Goal: Task Accomplishment & Management: Manage account settings

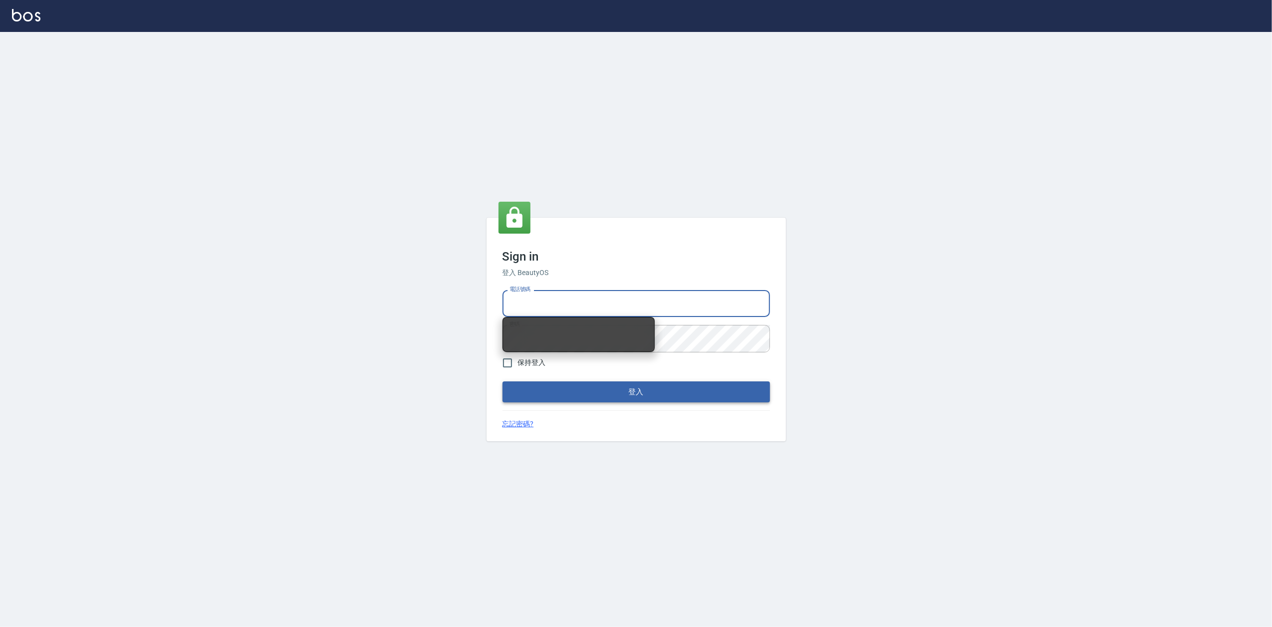
type input "0919656390"
click at [641, 392] on button "登入" at bounding box center [635, 391] width 267 height 21
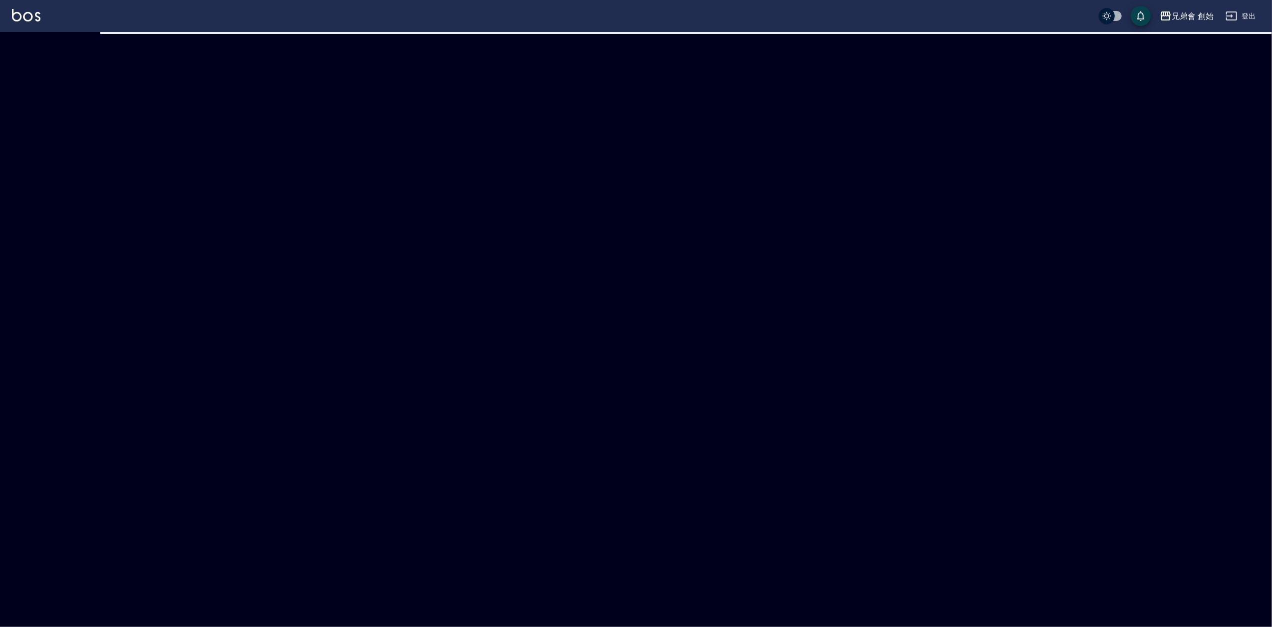
checkbox input "true"
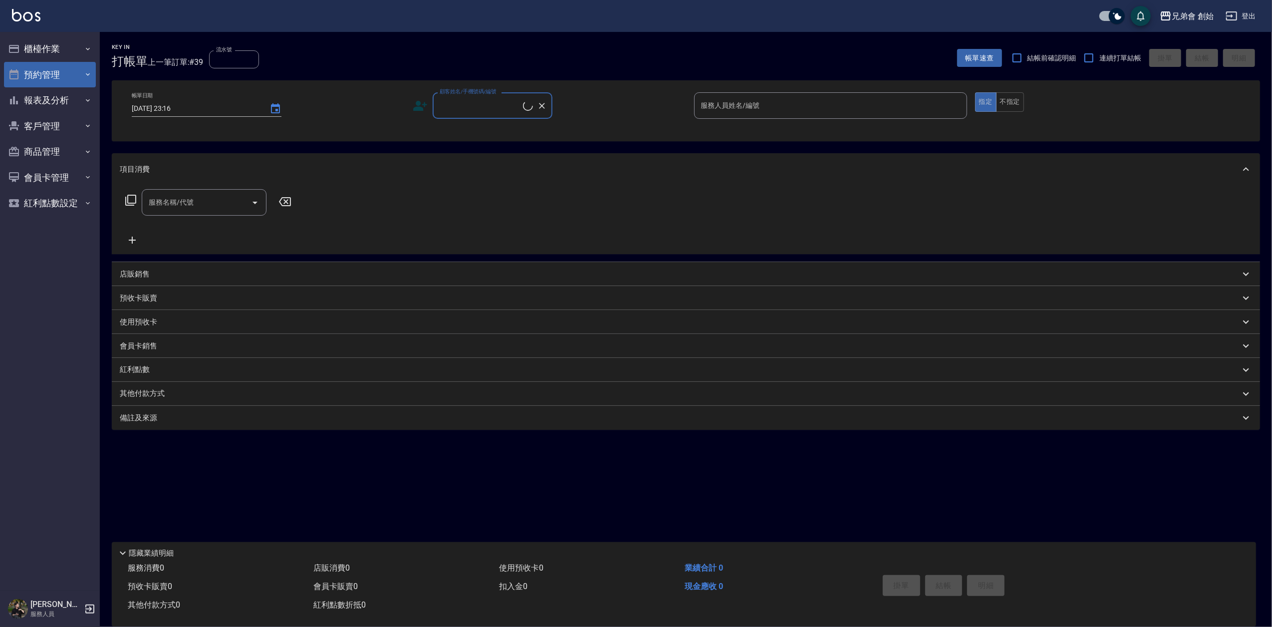
click at [32, 74] on button "預約管理" at bounding box center [50, 75] width 92 height 26
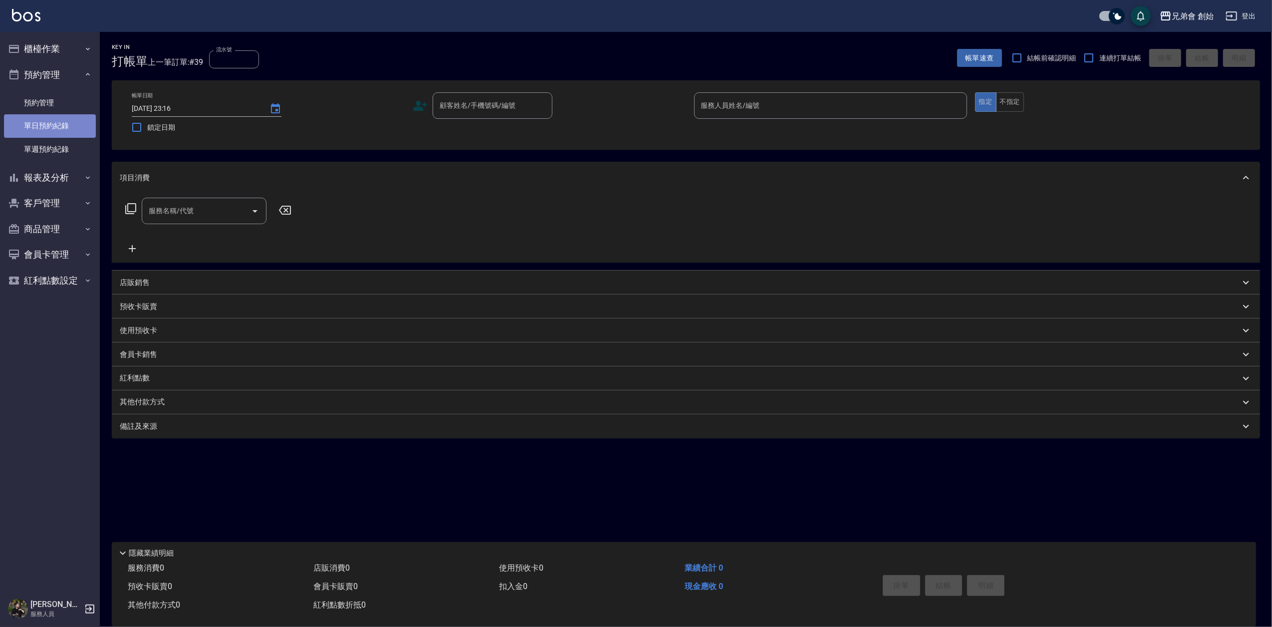
click at [58, 127] on link "單日預約紀錄" at bounding box center [50, 125] width 92 height 23
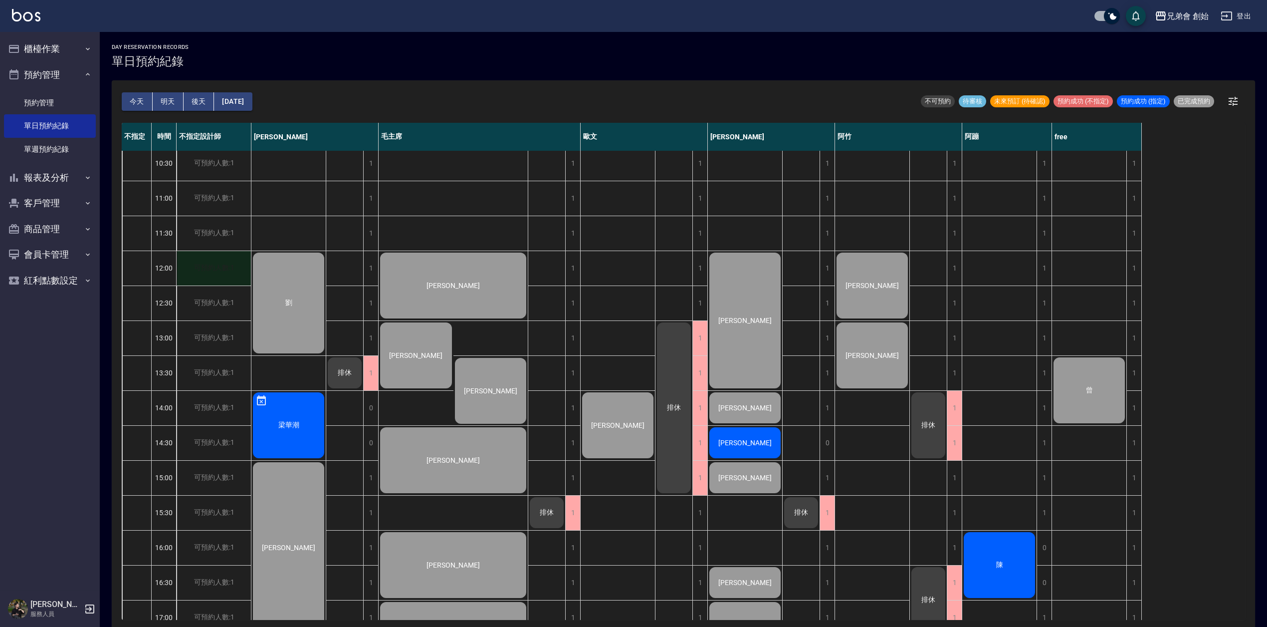
scroll to position [133, 0]
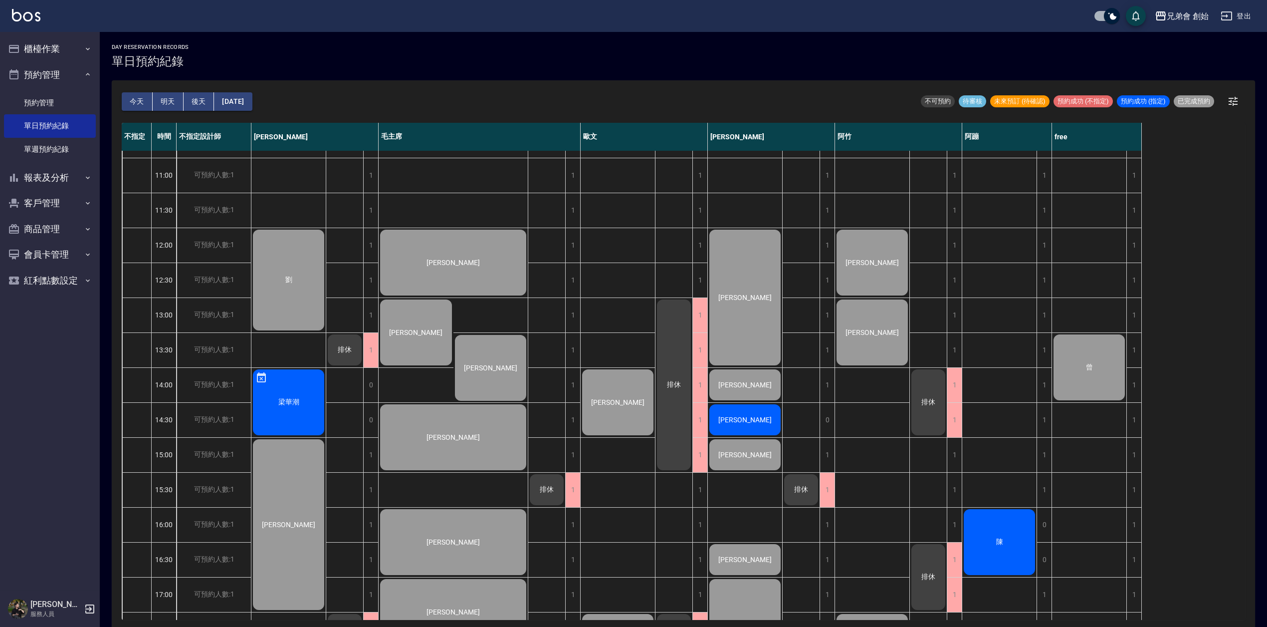
click at [171, 98] on button "明天" at bounding box center [168, 101] width 31 height 18
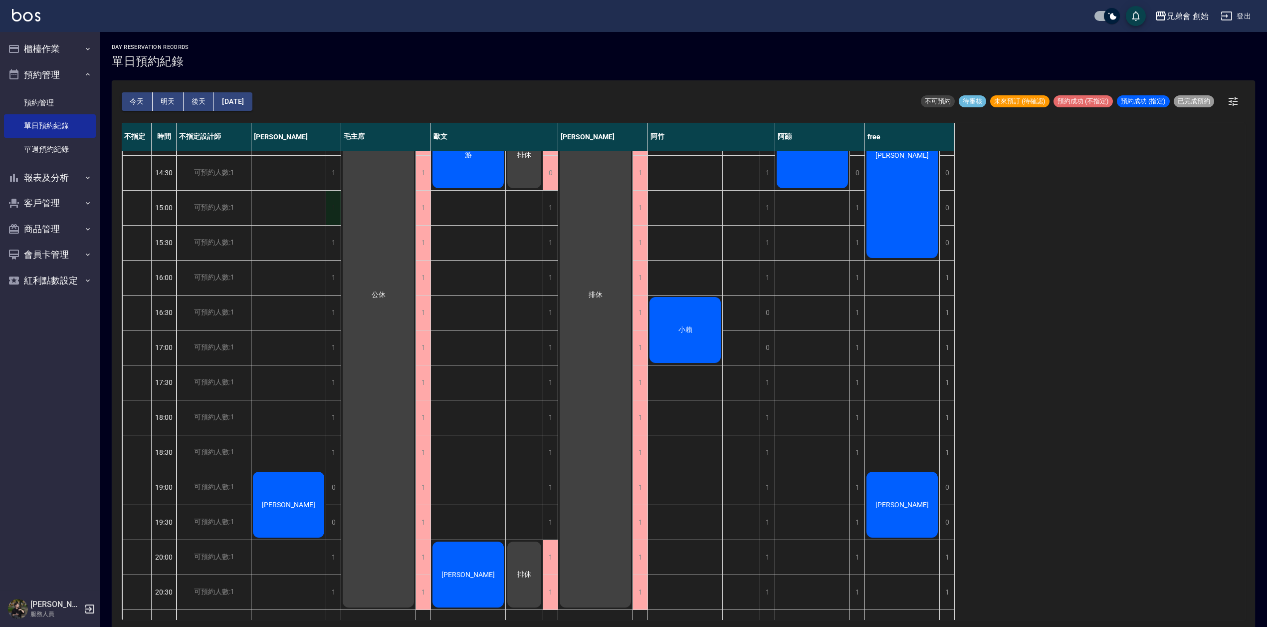
scroll to position [399, 0]
